Goal: Information Seeking & Learning: Understand process/instructions

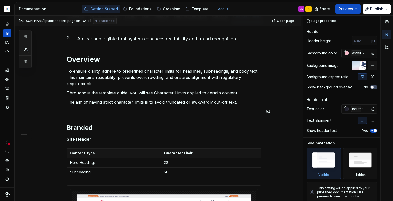
scroll to position [69, 0]
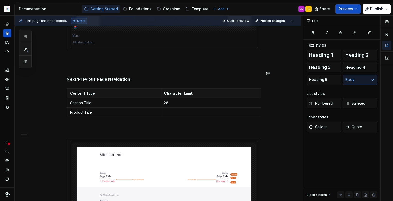
click at [99, 64] on p at bounding box center [164, 61] width 195 height 6
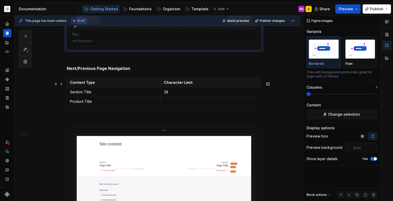
scroll to position [290, 0]
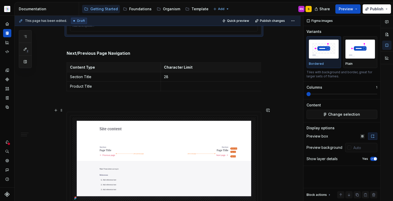
click at [86, 106] on p at bounding box center [164, 103] width 195 height 6
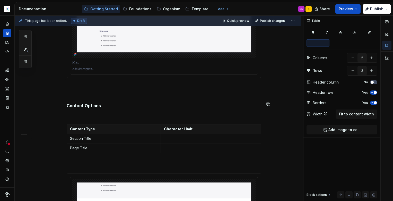
click at [87, 90] on p at bounding box center [164, 87] width 195 height 6
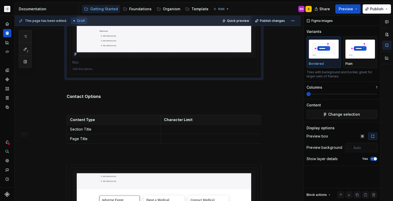
scroll to position [381, 0]
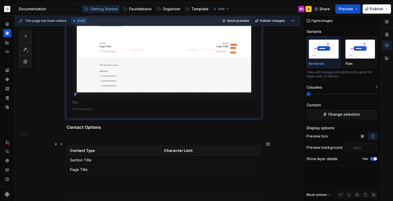
click at [83, 140] on p at bounding box center [164, 137] width 195 height 6
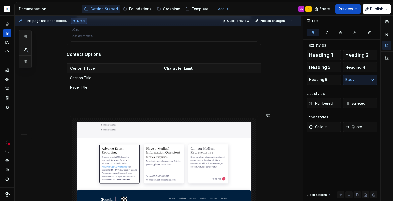
click at [85, 107] on p at bounding box center [164, 104] width 195 height 6
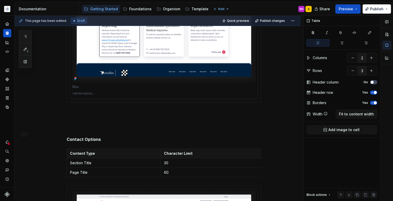
scroll to position [575, 0]
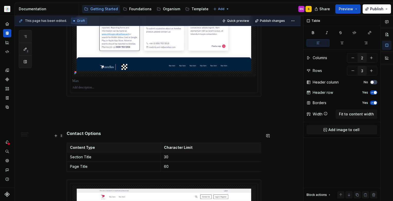
click at [89, 127] on p at bounding box center [164, 124] width 195 height 6
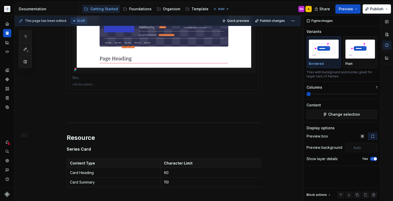
scroll to position [748, 0]
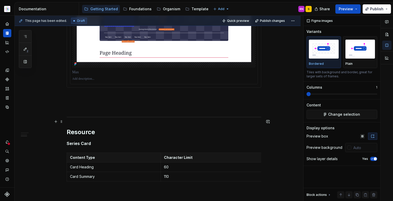
click at [86, 109] on p at bounding box center [164, 106] width 195 height 6
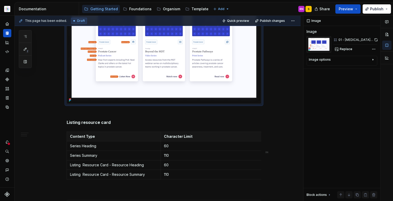
scroll to position [977, 0]
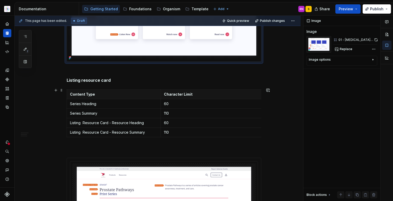
click at [82, 74] on p at bounding box center [164, 71] width 195 height 6
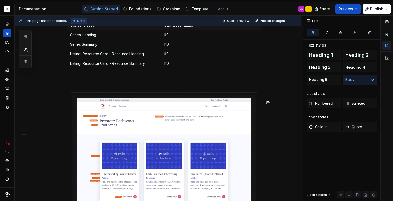
click at [85, 83] on p at bounding box center [164, 80] width 195 height 6
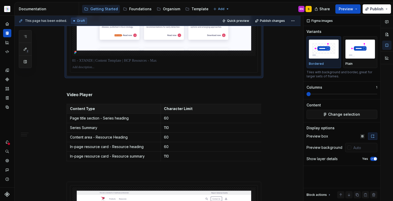
scroll to position [1190, 0]
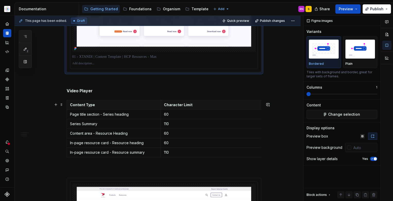
click at [88, 85] on p at bounding box center [164, 82] width 195 height 6
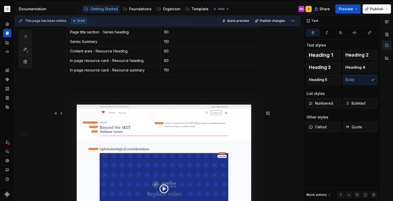
click at [87, 90] on p at bounding box center [164, 86] width 195 height 6
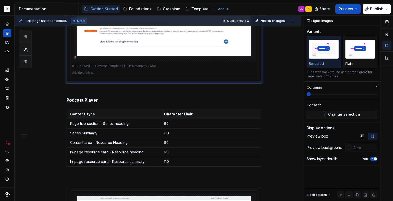
scroll to position [1633, 0]
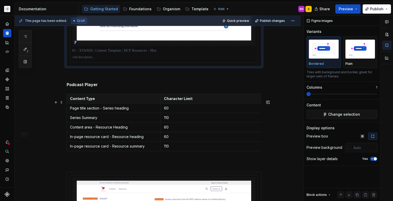
click at [87, 79] on p at bounding box center [164, 75] width 195 height 6
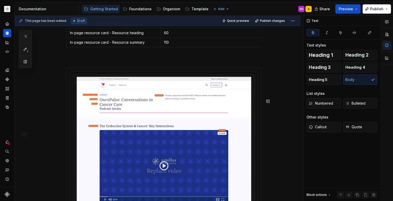
click at [86, 62] on p at bounding box center [164, 59] width 195 height 6
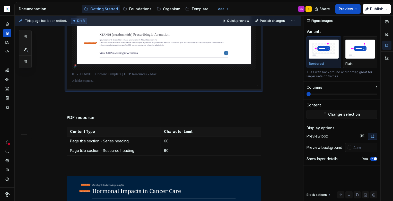
scroll to position [2113, 0]
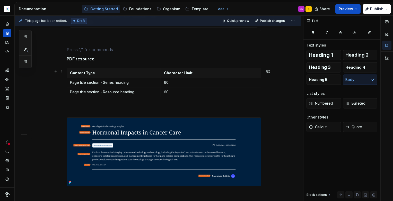
click at [87, 44] on p at bounding box center [164, 40] width 195 height 6
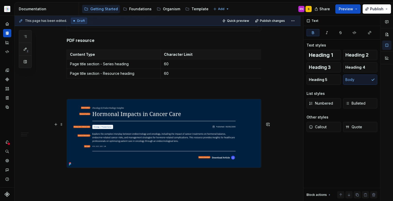
click at [87, 93] on p at bounding box center [164, 90] width 195 height 6
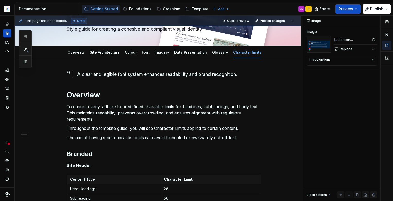
scroll to position [0, 0]
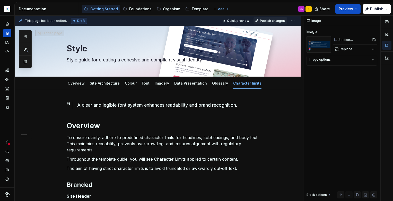
type textarea "*"
